Goal: Register for event/course

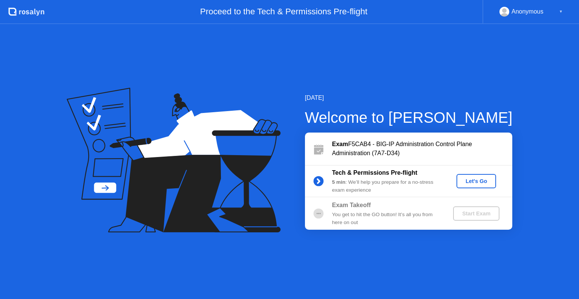
click at [475, 181] on div "Let's Go" at bounding box center [477, 181] width 34 height 6
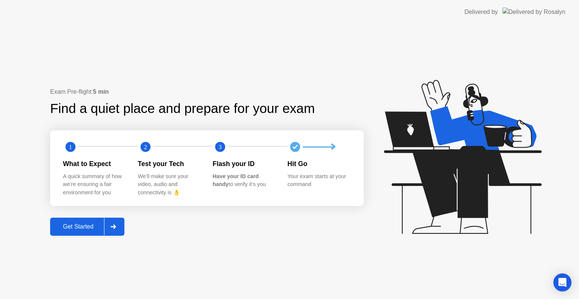
click at [112, 221] on div at bounding box center [113, 226] width 18 height 17
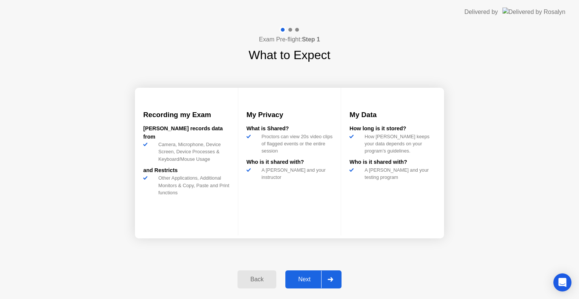
click at [328, 279] on icon at bounding box center [331, 279] width 6 height 5
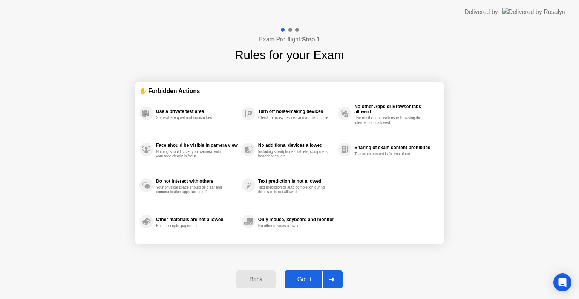
click at [329, 279] on icon at bounding box center [332, 279] width 6 height 5
select select "**********"
select select "*******"
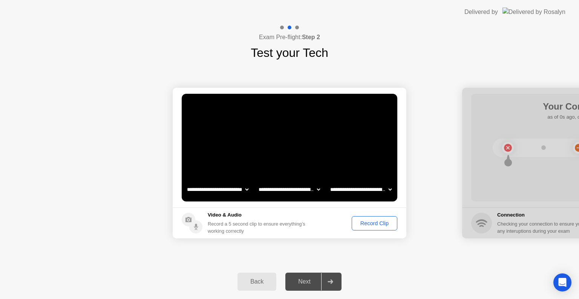
click at [368, 223] on div "Record Clip" at bounding box center [374, 224] width 40 height 6
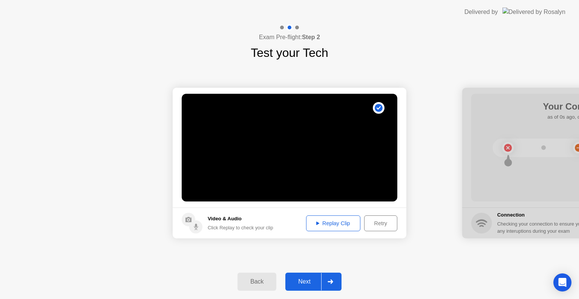
click at [333, 223] on div "Replay Clip" at bounding box center [333, 224] width 49 height 6
click at [316, 222] on icon at bounding box center [317, 223] width 3 height 3
click at [330, 280] on icon at bounding box center [331, 282] width 6 height 5
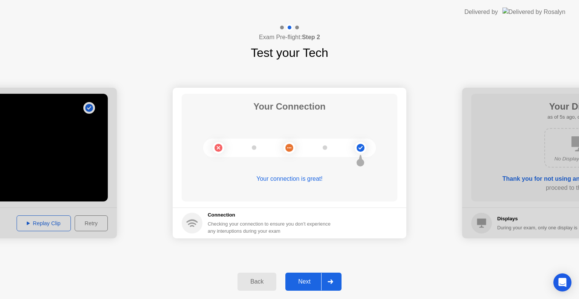
click at [329, 282] on icon at bounding box center [330, 282] width 5 height 5
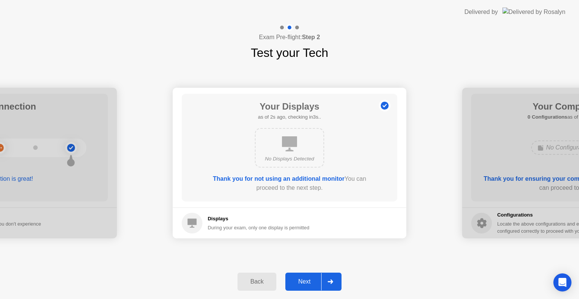
click at [329, 282] on icon at bounding box center [330, 282] width 5 height 5
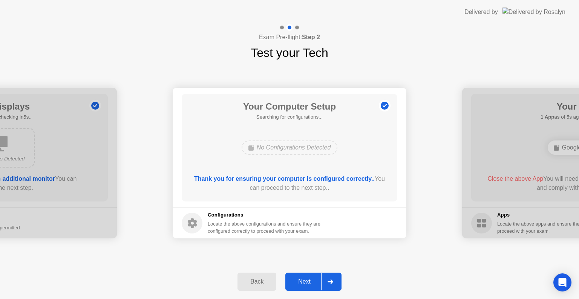
click at [331, 277] on div at bounding box center [330, 281] width 18 height 17
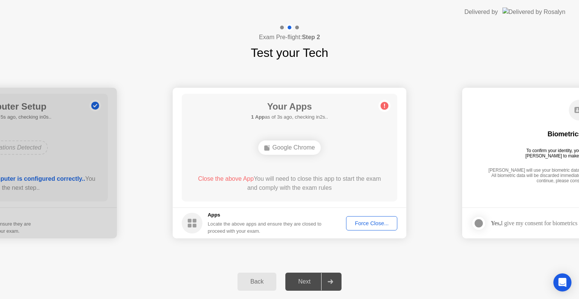
click at [372, 221] on div "Force Close..." at bounding box center [372, 224] width 46 height 6
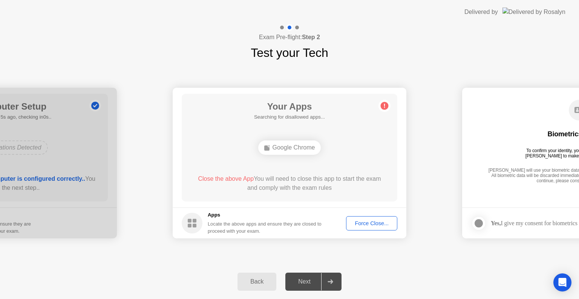
click at [238, 179] on span "Close the above App" at bounding box center [226, 179] width 56 height 6
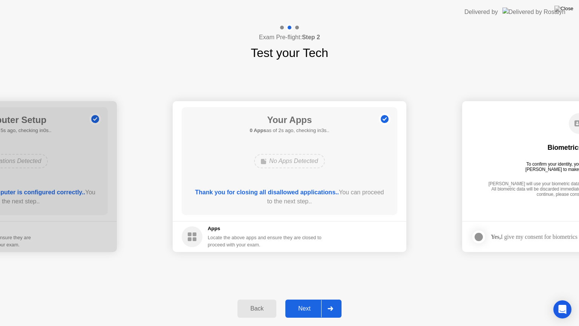
click at [334, 299] on div at bounding box center [330, 308] width 18 height 17
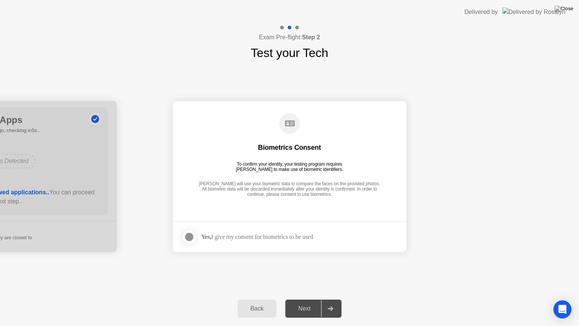
click at [190, 236] on div at bounding box center [189, 236] width 9 height 9
click at [333, 299] on icon at bounding box center [331, 308] width 6 height 5
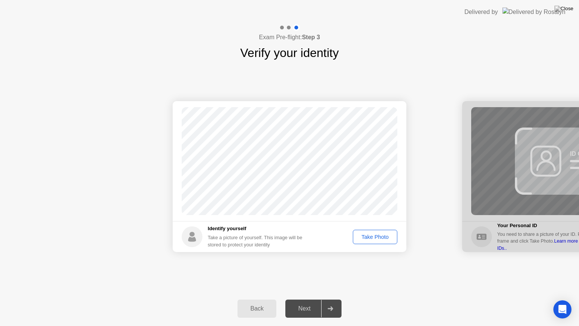
click at [372, 236] on div "Take Photo" at bounding box center [375, 237] width 39 height 6
click at [329, 299] on icon at bounding box center [331, 308] width 6 height 5
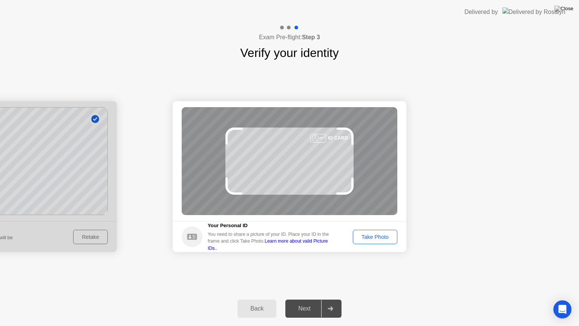
click at [385, 236] on div "Take Photo" at bounding box center [375, 237] width 39 height 6
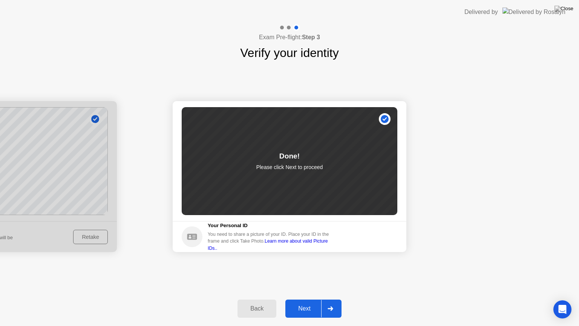
click at [303, 299] on div "Next" at bounding box center [305, 308] width 34 height 7
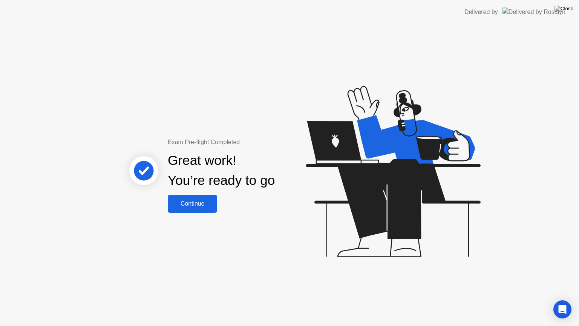
click at [188, 200] on div "Continue" at bounding box center [192, 203] width 45 height 7
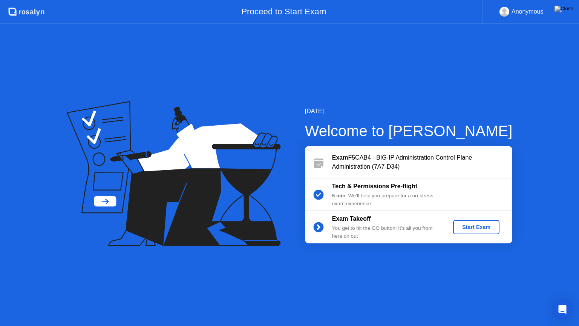
click at [475, 224] on div "Start Exam" at bounding box center [476, 227] width 40 height 6
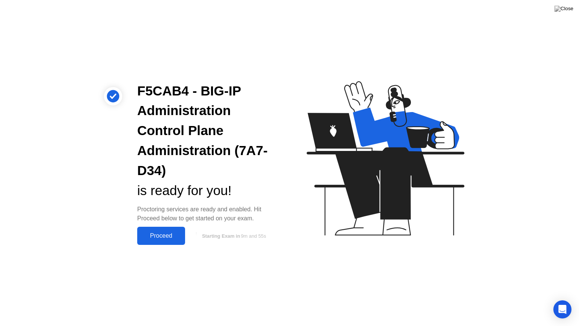
click at [160, 235] on div "Proceed" at bounding box center [160, 235] width 43 height 7
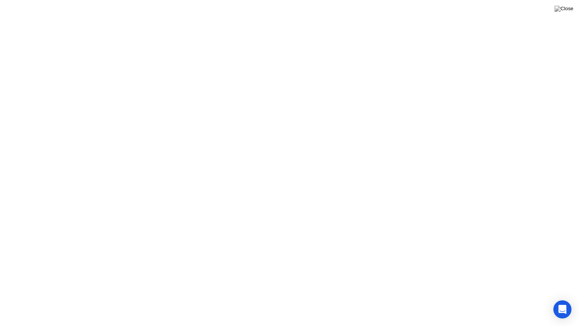
click button "Got it"
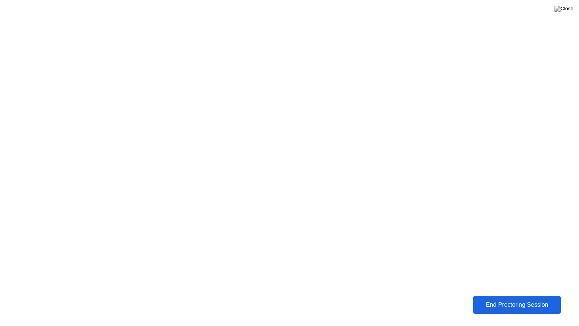
click at [508, 299] on div "End Proctoring Session" at bounding box center [516, 304] width 83 height 7
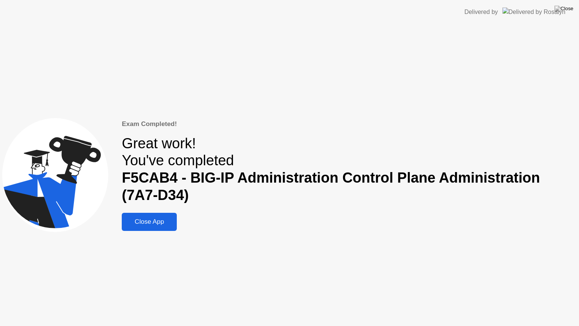
click at [148, 228] on button "Close App" at bounding box center [149, 222] width 55 height 18
